Goal: Task Accomplishment & Management: Manage account settings

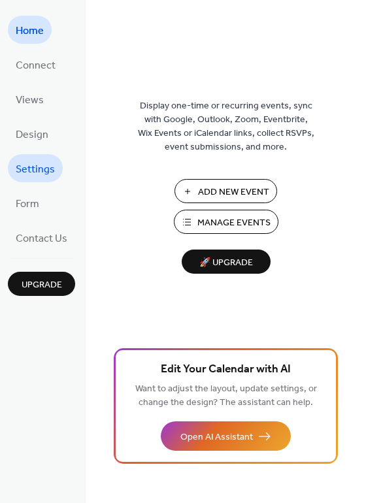
click at [42, 170] on span "Settings" at bounding box center [35, 169] width 39 height 20
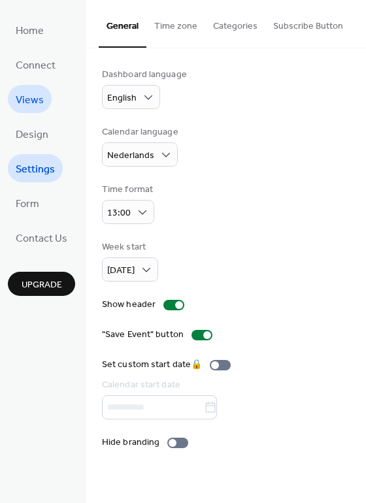
click at [35, 110] on link "Views" at bounding box center [30, 99] width 44 height 28
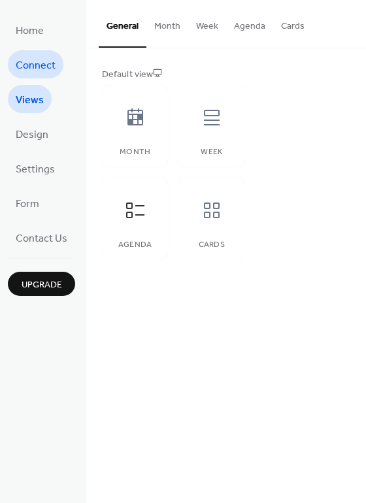
click at [31, 70] on span "Connect" at bounding box center [36, 66] width 40 height 20
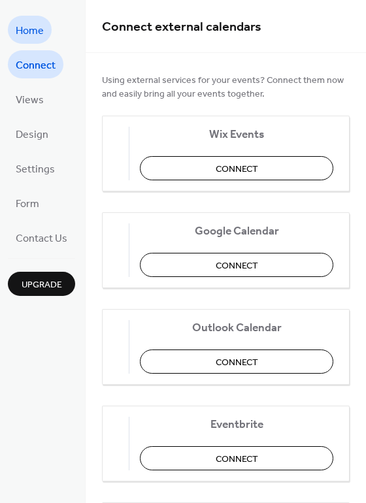
click at [27, 37] on span "Home" at bounding box center [30, 31] width 28 height 20
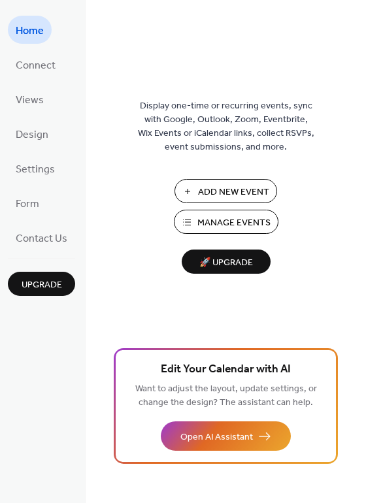
click at [228, 222] on span "Manage Events" at bounding box center [233, 223] width 73 height 14
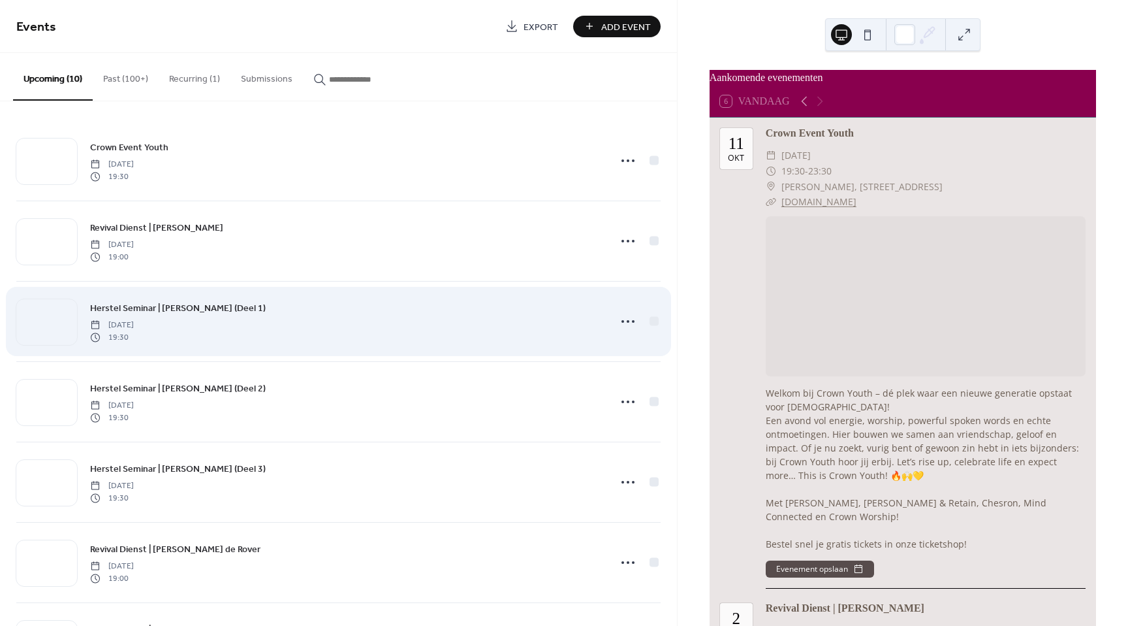
click at [530, 326] on div "Herstel Seminar | [PERSON_NAME] (Deel 1) [DATE] 19:30" at bounding box center [345, 321] width 511 height 42
click at [50, 317] on div at bounding box center [46, 322] width 61 height 46
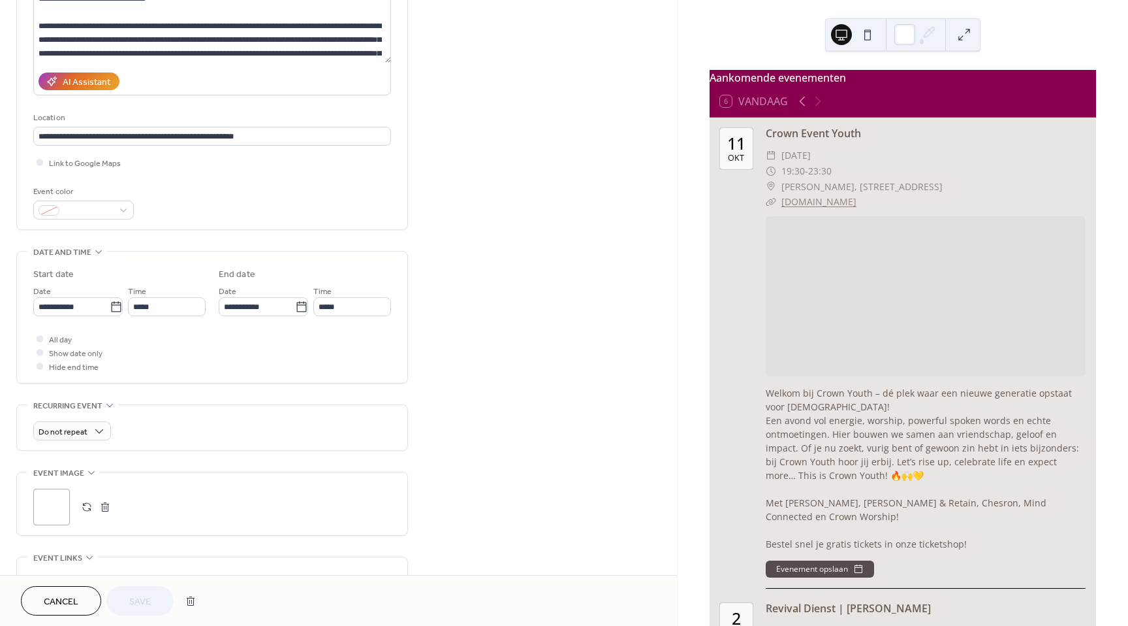
scroll to position [392, 0]
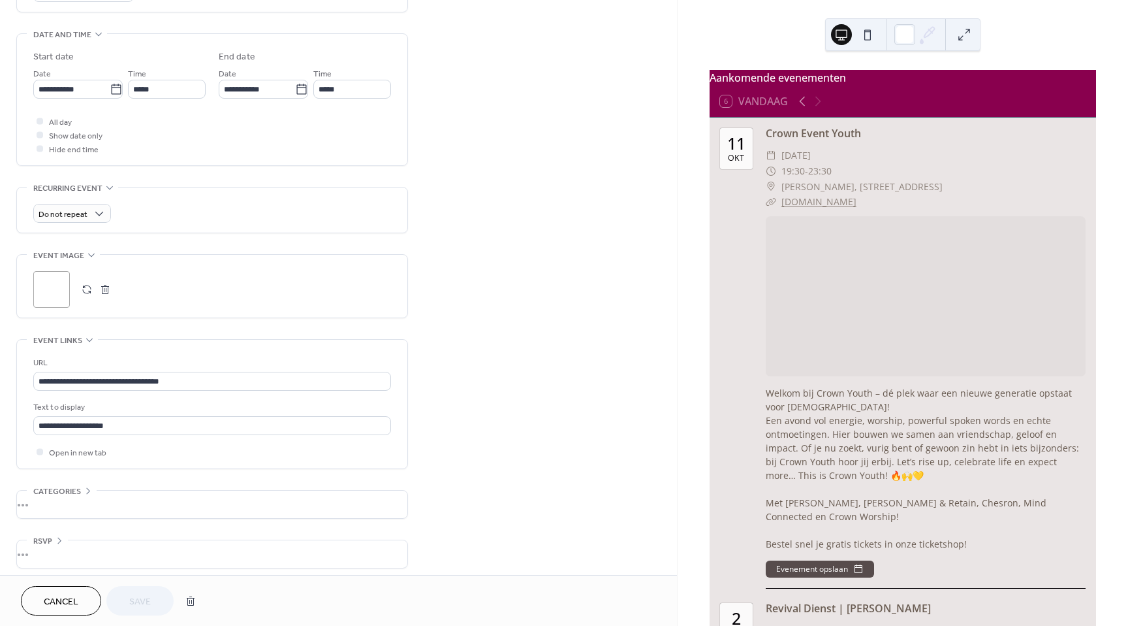
click at [89, 294] on button "button" at bounding box center [87, 289] width 18 height 18
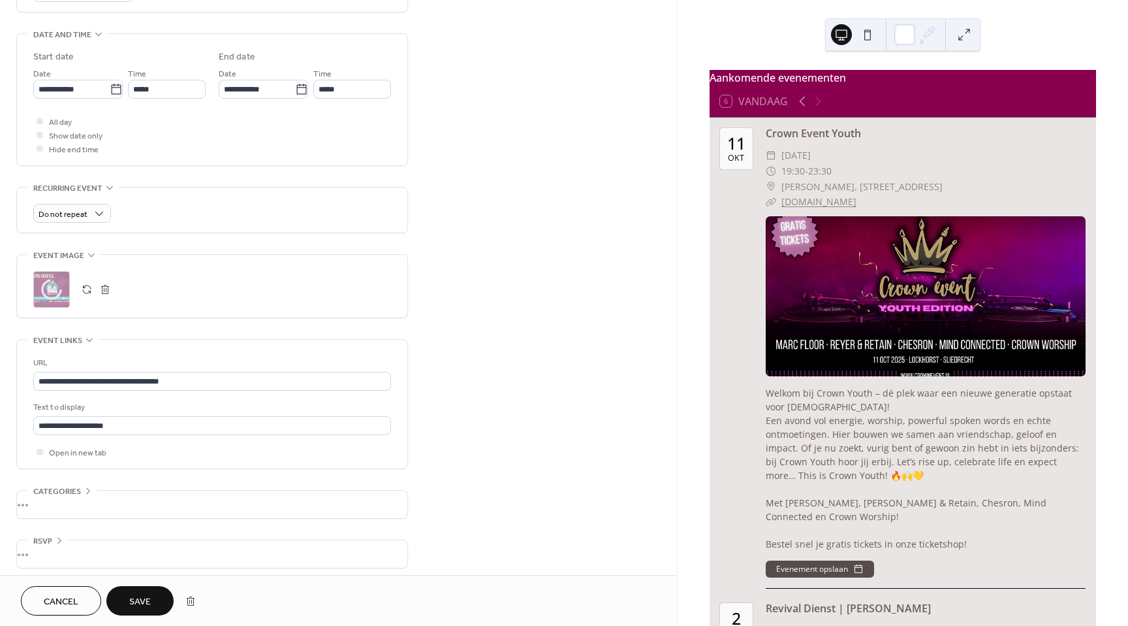
click at [141, 598] on span "Save" at bounding box center [140, 602] width 22 height 14
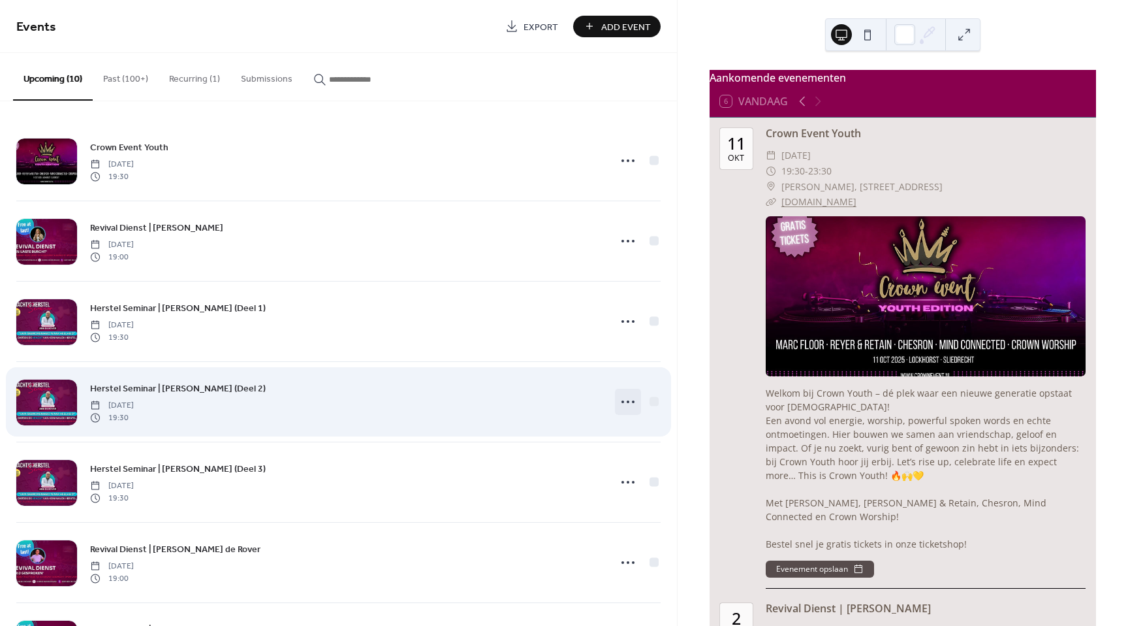
click at [620, 404] on icon at bounding box center [628, 401] width 21 height 21
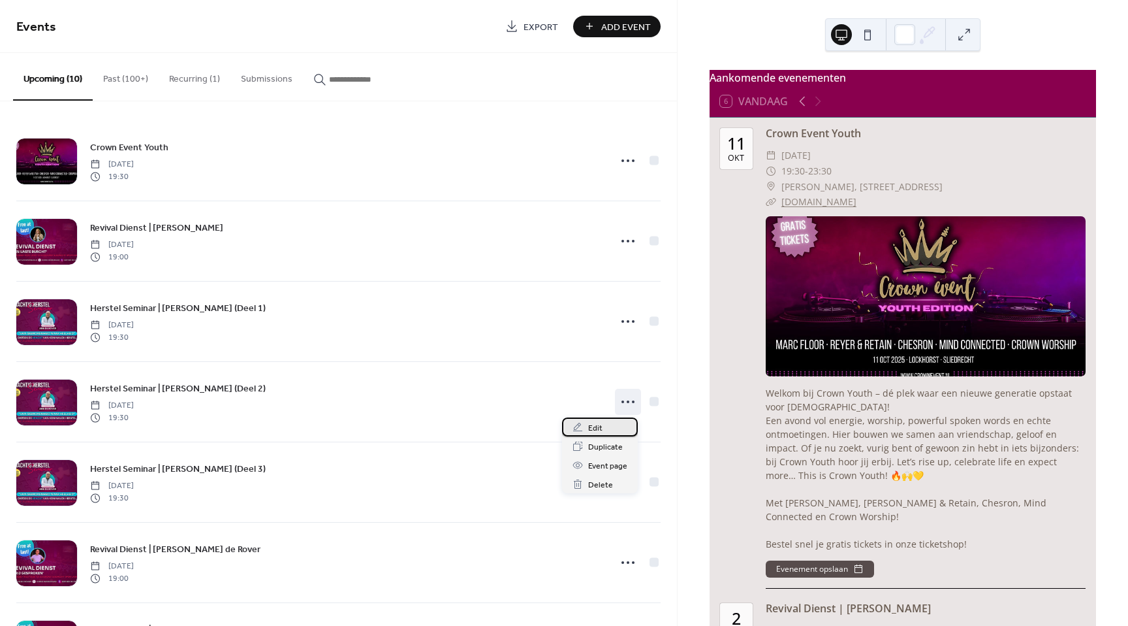
click at [603, 430] on div "Edit" at bounding box center [600, 426] width 76 height 19
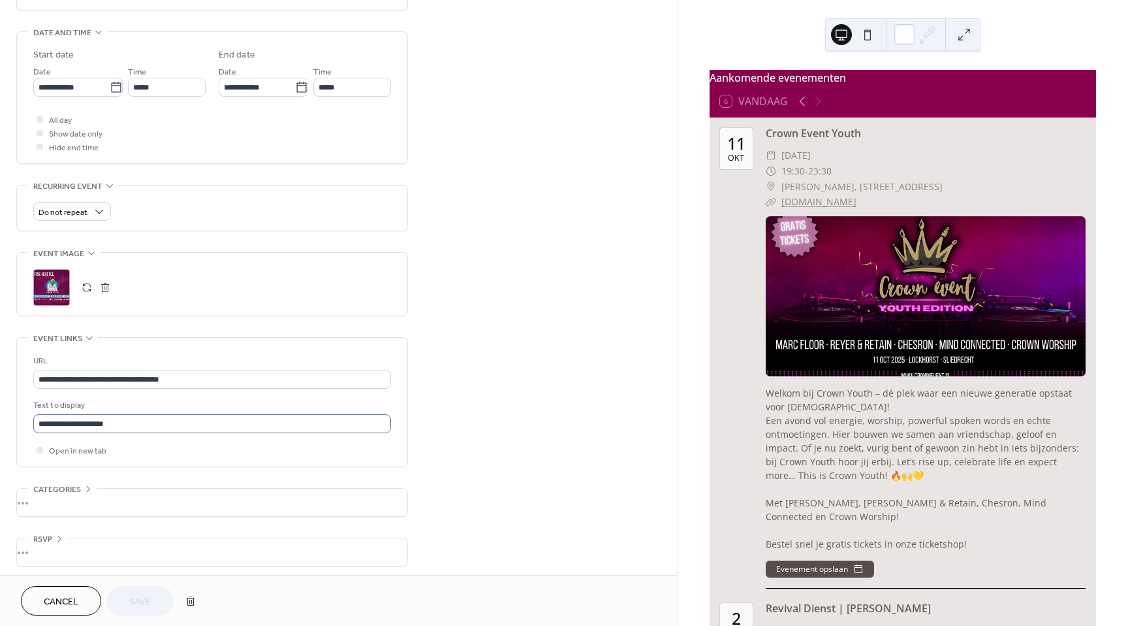
scroll to position [398, 0]
click at [87, 286] on button "button" at bounding box center [87, 283] width 18 height 18
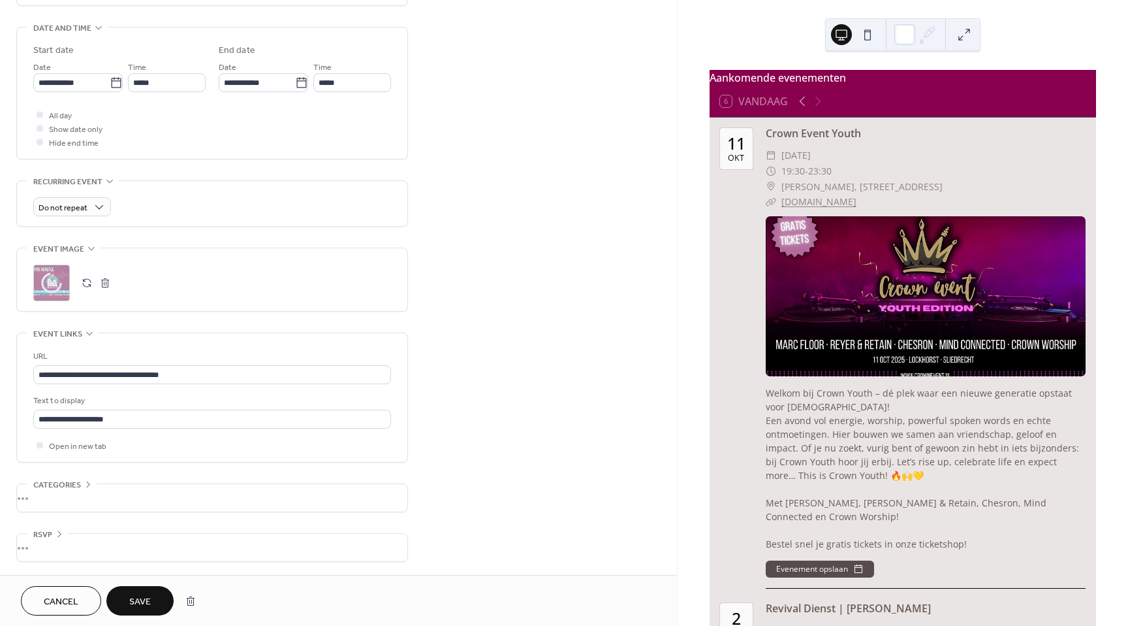
click at [153, 604] on button "Save" at bounding box center [139, 600] width 67 height 29
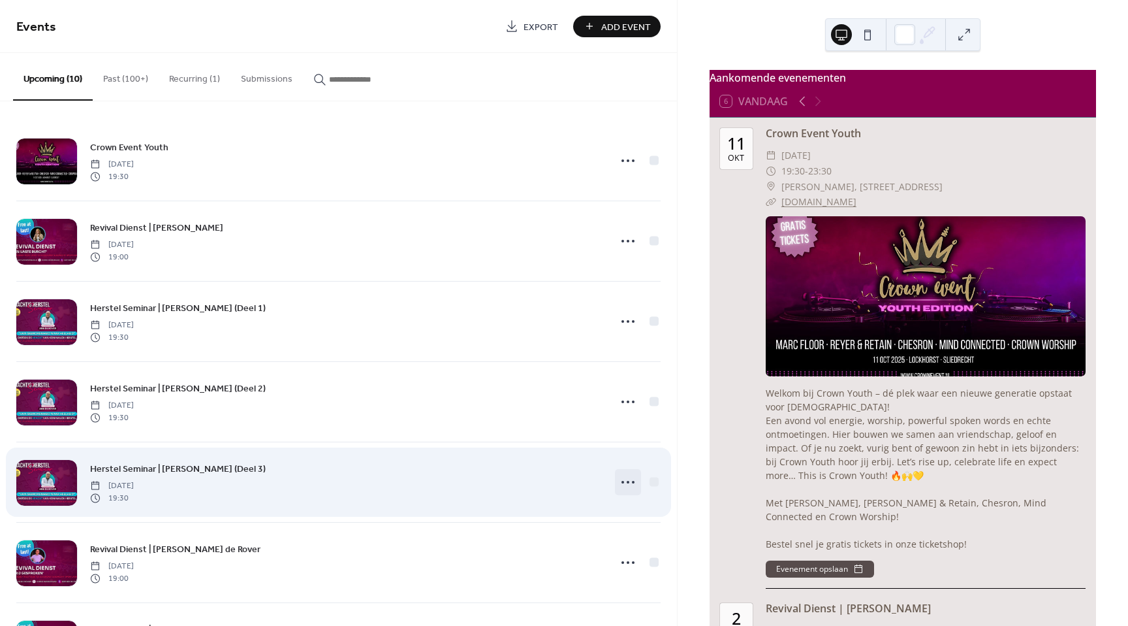
click at [620, 484] on icon at bounding box center [628, 481] width 21 height 21
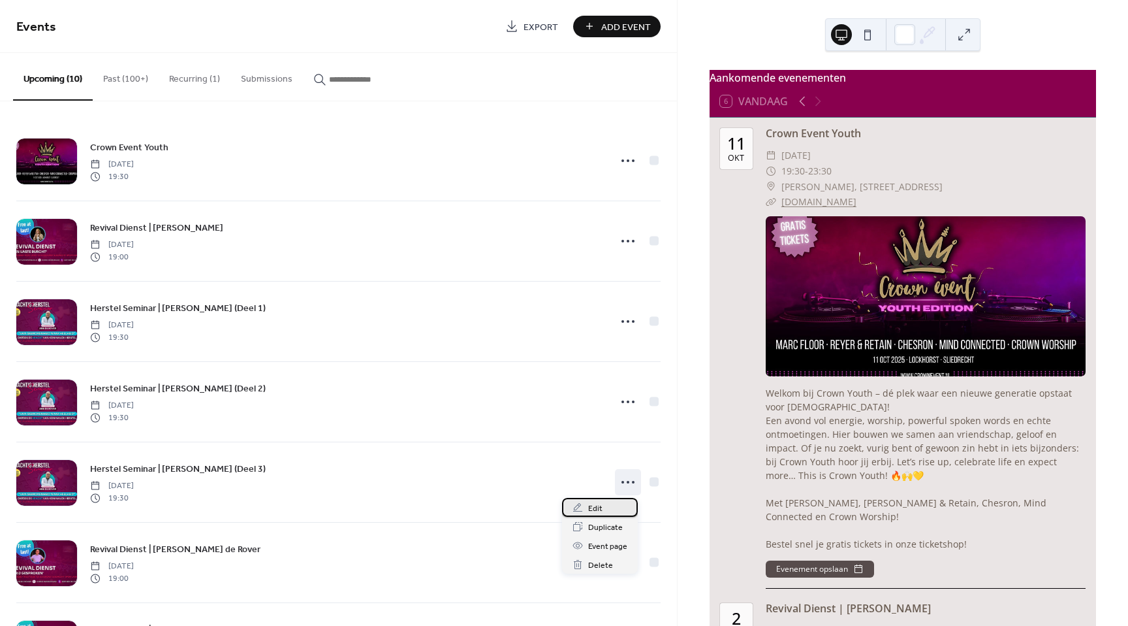
click at [603, 509] on div "Edit" at bounding box center [600, 507] width 76 height 19
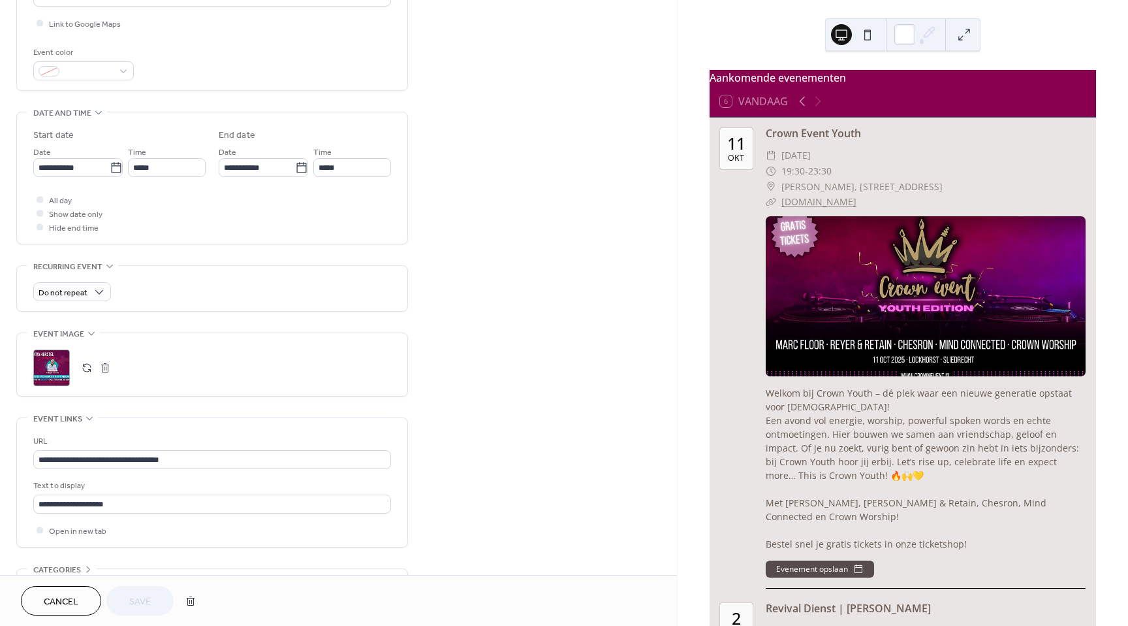
scroll to position [392, 0]
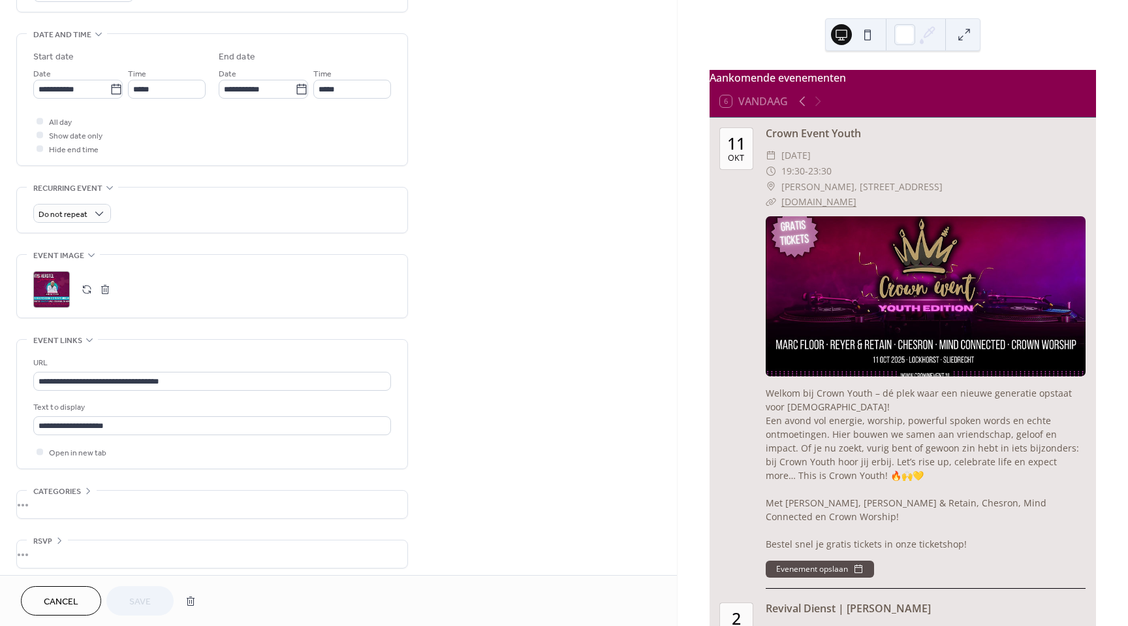
click at [86, 293] on button "button" at bounding box center [87, 289] width 18 height 18
click at [156, 599] on button "Save" at bounding box center [139, 600] width 67 height 29
